Goal: Task Accomplishment & Management: Complete application form

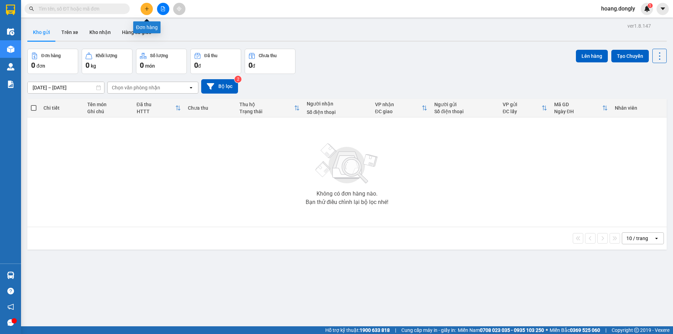
click at [151, 9] on button at bounding box center [147, 9] width 12 height 12
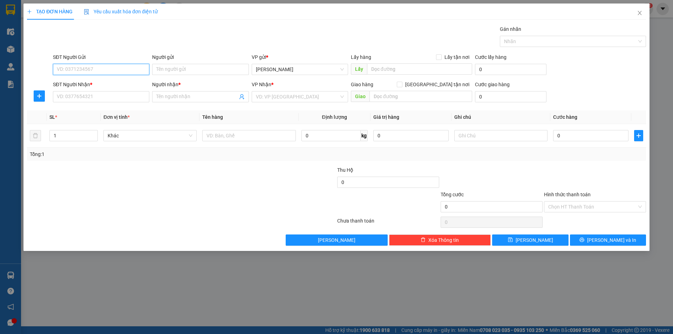
click at [122, 67] on input "SĐT Người Gửi" at bounding box center [101, 69] width 96 height 11
type input "0352579567"
click at [129, 97] on input "SĐT Người Nhận *" at bounding box center [101, 96] width 96 height 11
click at [119, 98] on input "SĐT Người Nhận *" at bounding box center [101, 96] width 96 height 11
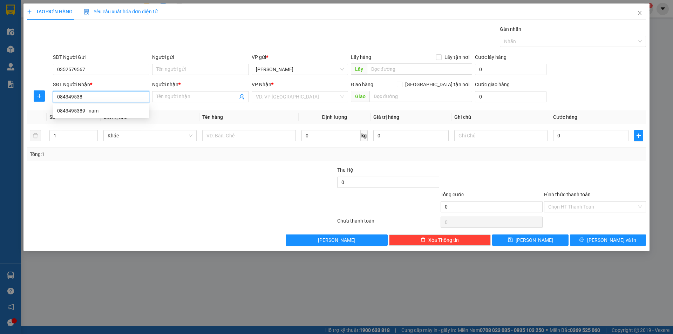
type input "0843495389"
click at [122, 109] on div "0843495389 - nam" at bounding box center [101, 111] width 88 height 8
type input "nam"
type input "0843495389"
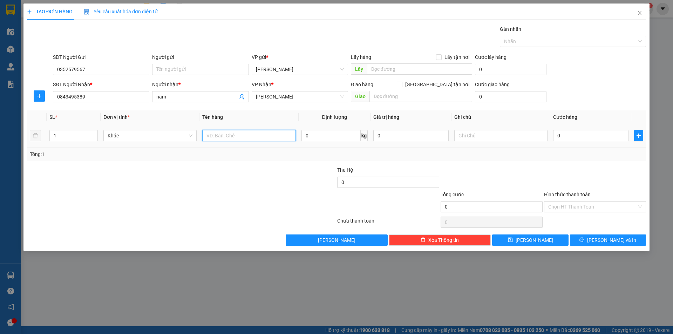
click at [242, 135] on input "text" at bounding box center [248, 135] width 93 height 11
type input "1 kiên"
click at [260, 190] on div at bounding box center [284, 178] width 103 height 25
click at [585, 137] on input "0" at bounding box center [590, 135] width 75 height 11
click at [555, 134] on input "0" at bounding box center [590, 135] width 75 height 11
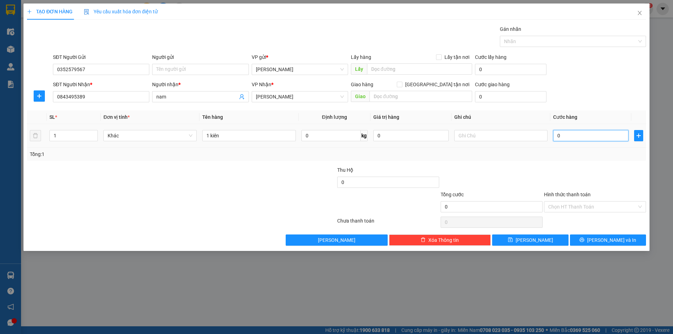
type input "10"
type input "100"
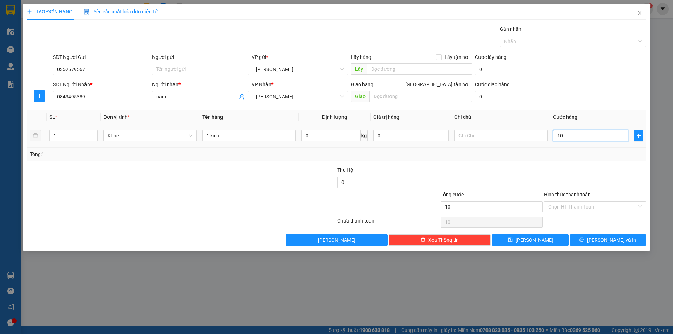
type input "100"
click at [555, 162] on div "Transit Pickup Surcharge Ids Transit Deliver Surcharge Ids Transit Deliver Surc…" at bounding box center [336, 135] width 619 height 221
type input "100.000"
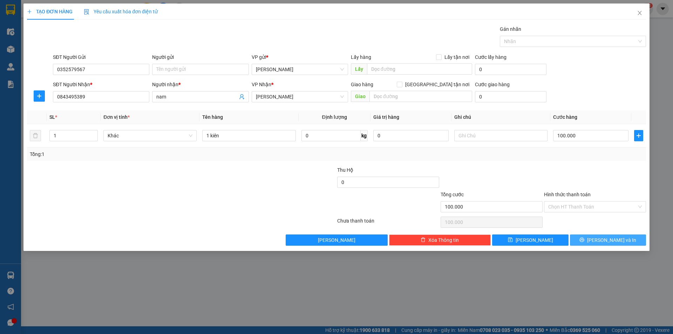
click at [585, 240] on icon "printer" at bounding box center [582, 239] width 5 height 5
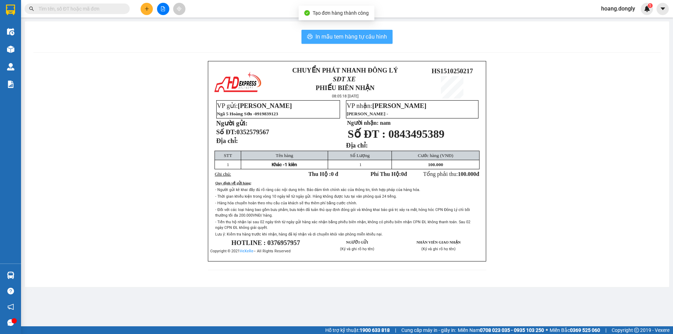
click at [345, 34] on span "In mẫu tem hàng tự cấu hình" at bounding box center [352, 36] width 72 height 9
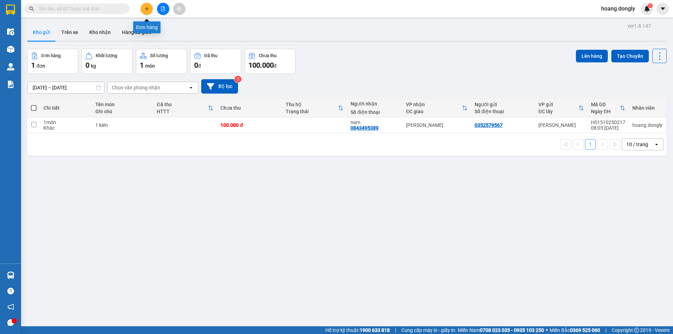
click at [145, 8] on icon "plus" at bounding box center [146, 8] width 5 height 5
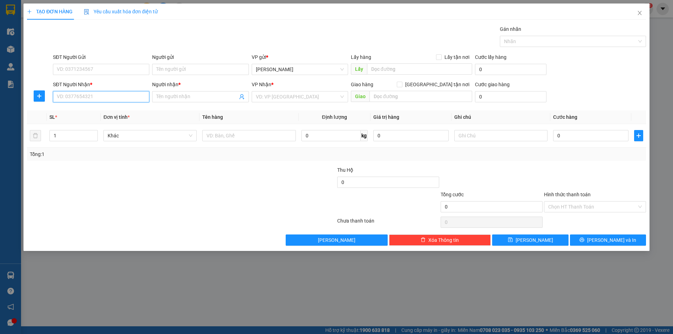
click at [137, 94] on input "SĐT Người Nhận *" at bounding box center [101, 96] width 96 height 11
click at [127, 99] on input "0977518" at bounding box center [101, 96] width 96 height 11
type input "0977518414"
click at [218, 96] on input "Người nhận *" at bounding box center [196, 97] width 81 height 8
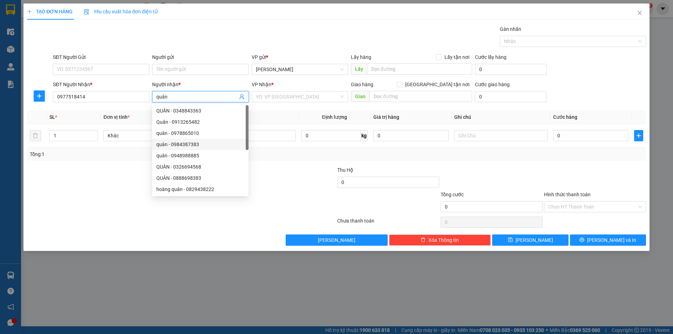
type input "quân"
click at [278, 175] on div at bounding box center [284, 178] width 103 height 25
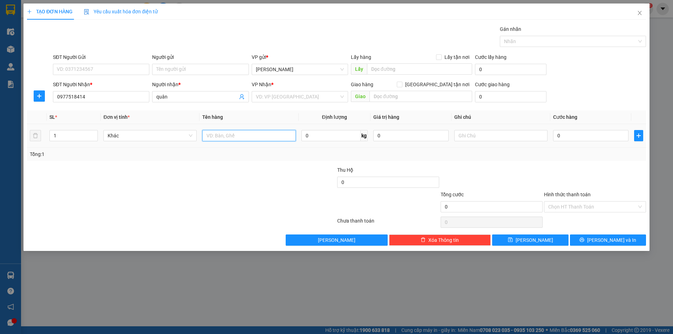
click at [267, 134] on input "text" at bounding box center [248, 135] width 93 height 11
type input "1 xe ga"
click at [486, 172] on div at bounding box center [491, 178] width 103 height 25
click at [567, 135] on input "0" at bounding box center [590, 135] width 75 height 11
click at [557, 134] on input "0" at bounding box center [590, 135] width 75 height 11
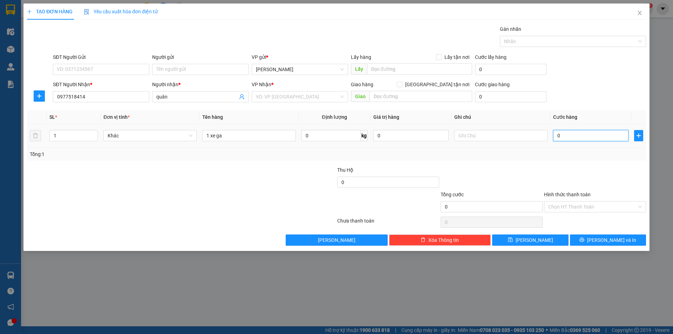
type input "30"
type input "350"
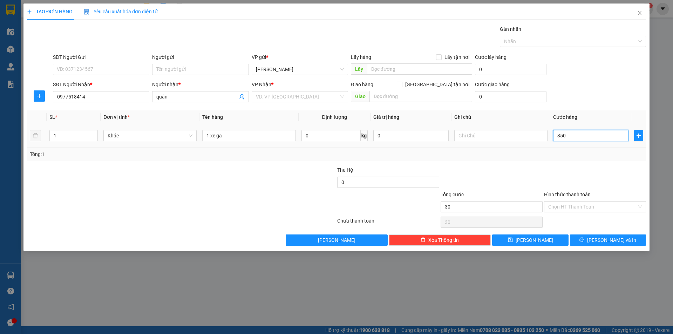
type input "350"
click at [592, 167] on div at bounding box center [595, 178] width 103 height 25
type input "350.000"
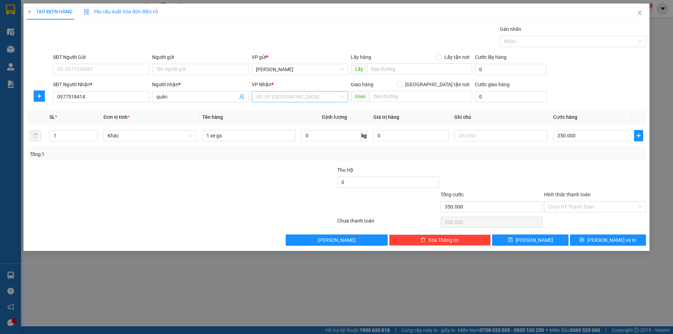
click at [293, 95] on input "search" at bounding box center [297, 97] width 83 height 11
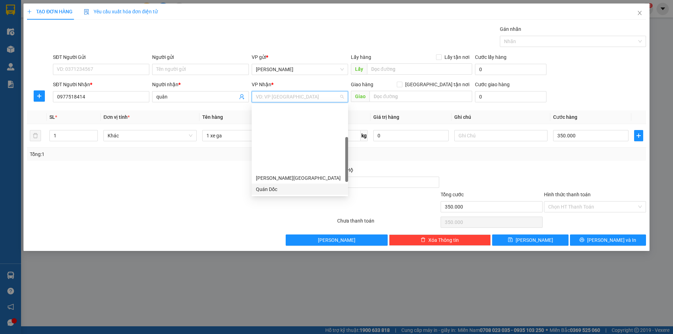
scroll to position [101, 0]
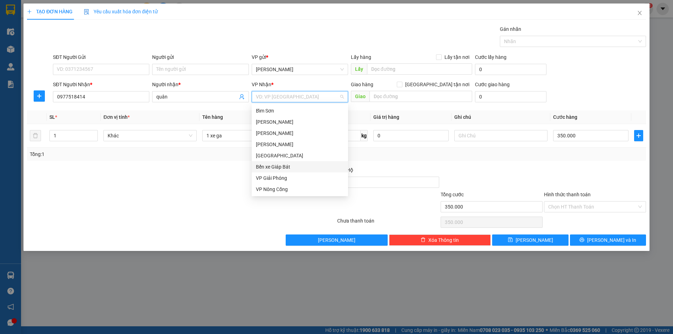
click at [308, 166] on div "Bến xe Giáp Bát" at bounding box center [300, 167] width 88 height 8
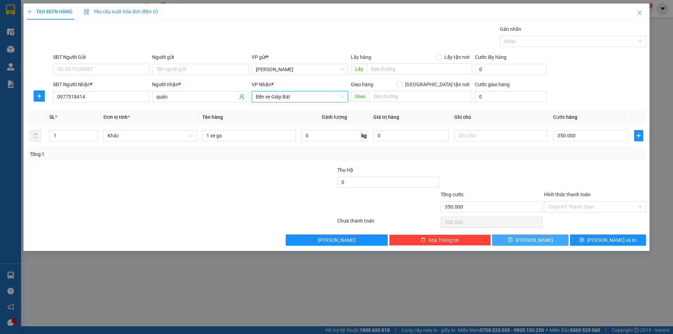
click at [555, 240] on button "[PERSON_NAME]" at bounding box center [530, 240] width 76 height 11
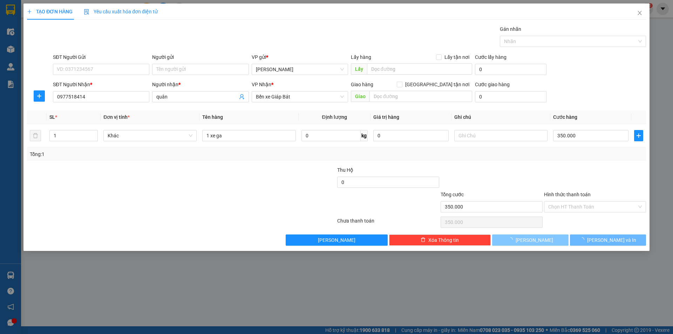
type input "0"
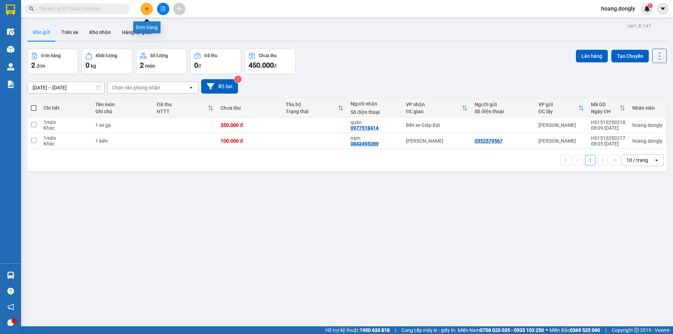
click at [148, 12] on button at bounding box center [147, 9] width 12 height 12
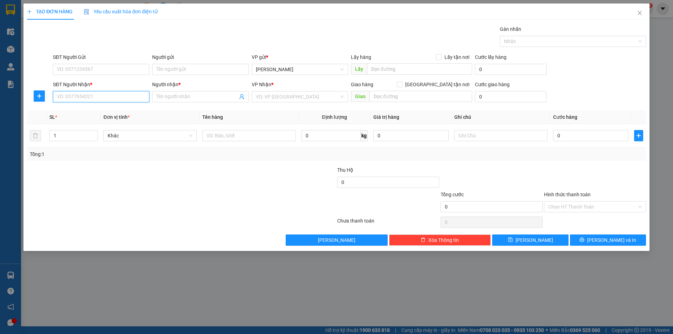
click at [139, 95] on input "SĐT Người Nhận *" at bounding box center [101, 96] width 96 height 11
type input "0385058113"
click at [182, 95] on input "Người nhận *" at bounding box center [196, 97] width 81 height 8
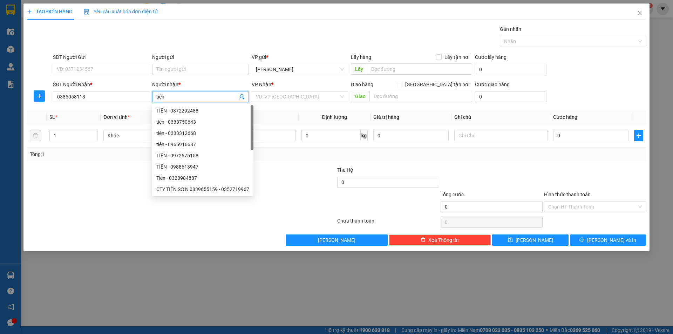
type input "tiên"
click at [221, 37] on div "Gói vận chuyển * Tiêu chuẩn Gán nhãn Nhãn" at bounding box center [350, 37] width 596 height 25
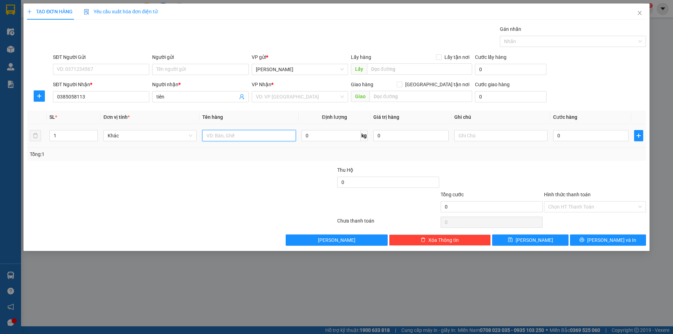
click at [254, 137] on input "text" at bounding box center [248, 135] width 93 height 11
type input "1 xe sô"
drag, startPoint x: 236, startPoint y: 154, endPoint x: 241, endPoint y: 150, distance: 6.2
click at [236, 154] on div "Tổng: 1" at bounding box center [145, 154] width 230 height 8
click at [594, 137] on input "0" at bounding box center [590, 135] width 75 height 11
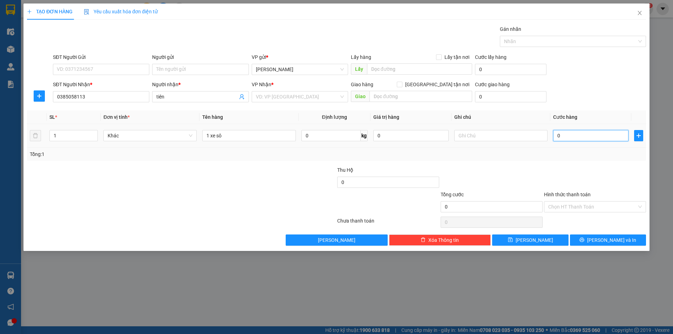
click at [556, 136] on input "0" at bounding box center [590, 135] width 75 height 11
type input "30"
type input "300"
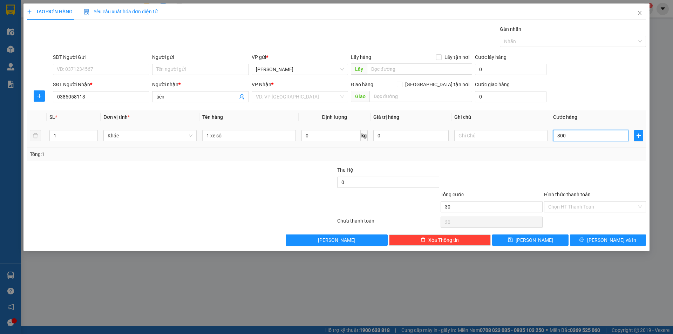
type input "300"
click at [602, 181] on div at bounding box center [595, 178] width 103 height 25
type input "300.000"
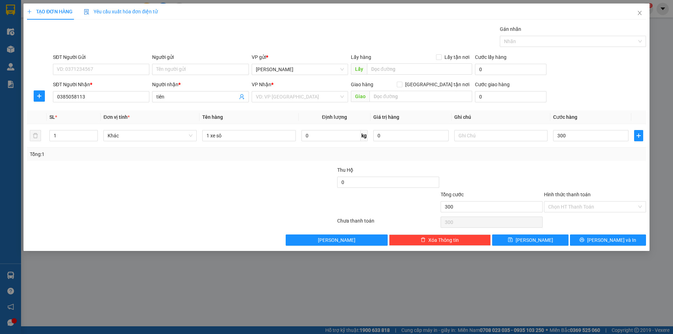
type input "300.000"
click at [522, 239] on button "[PERSON_NAME]" at bounding box center [530, 240] width 76 height 11
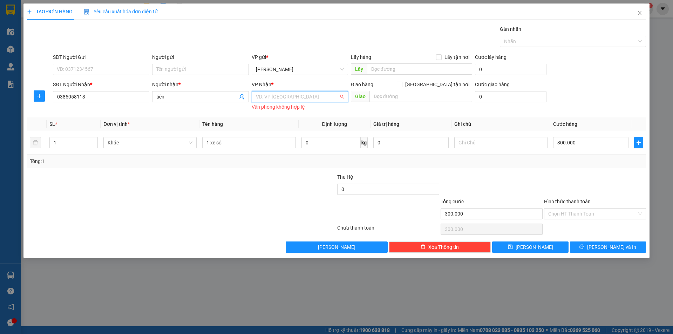
click at [320, 98] on input "search" at bounding box center [297, 97] width 83 height 11
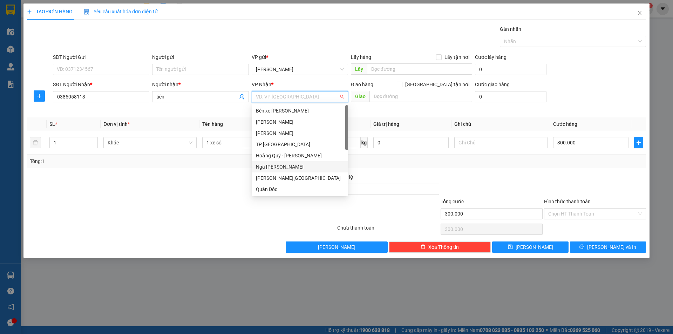
scroll to position [101, 0]
click at [336, 166] on div "Bến xe Giáp Bát" at bounding box center [300, 167] width 88 height 8
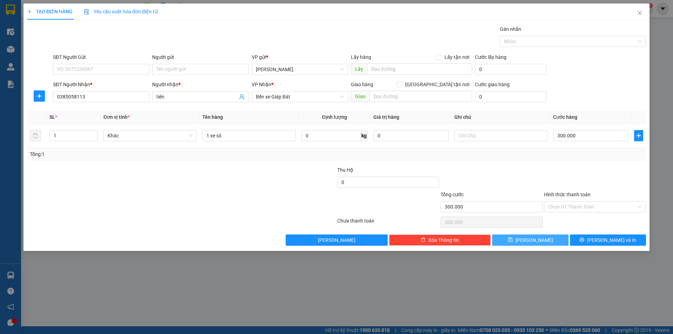
click at [535, 242] on span "[PERSON_NAME]" at bounding box center [535, 240] width 38 height 8
type input "0"
